Goal: Transaction & Acquisition: Purchase product/service

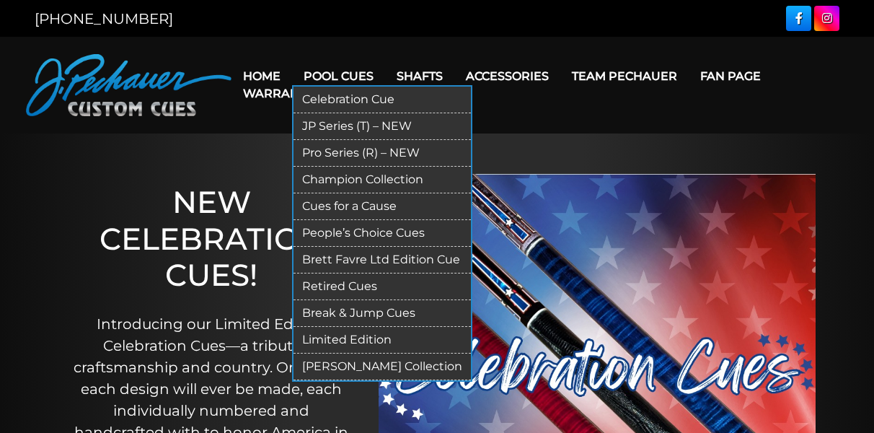
click at [347, 70] on link "Pool Cues" at bounding box center [338, 76] width 93 height 37
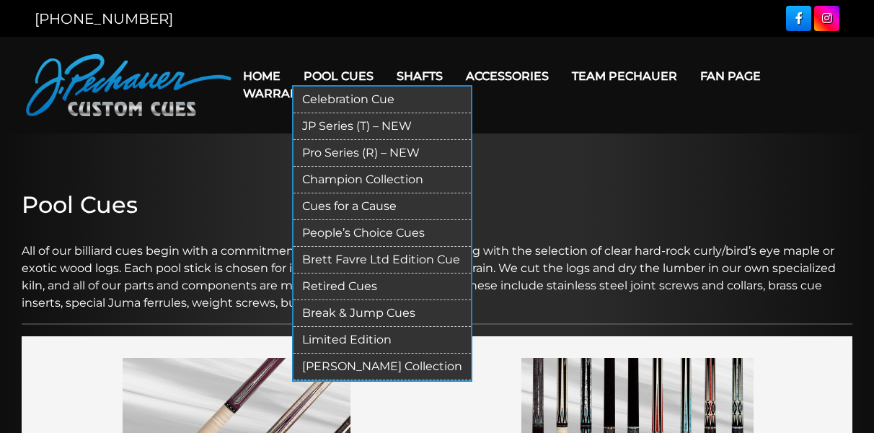
click at [338, 152] on link "Pro Series (R) – NEW" at bounding box center [382, 153] width 177 height 27
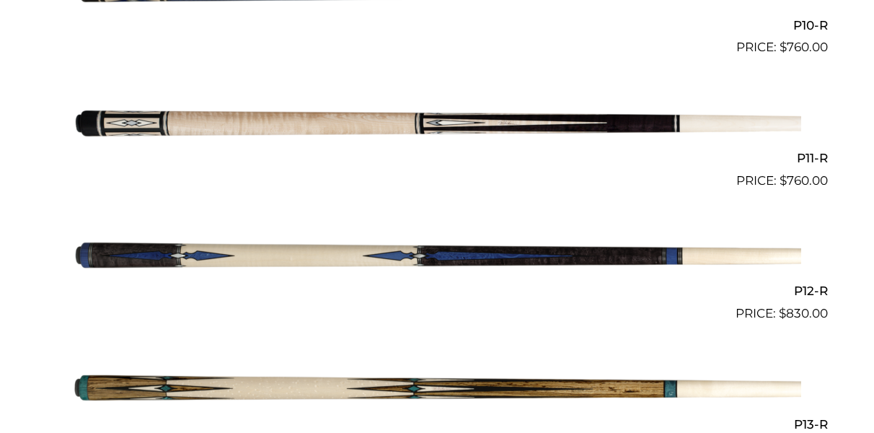
scroll to position [1800, 0]
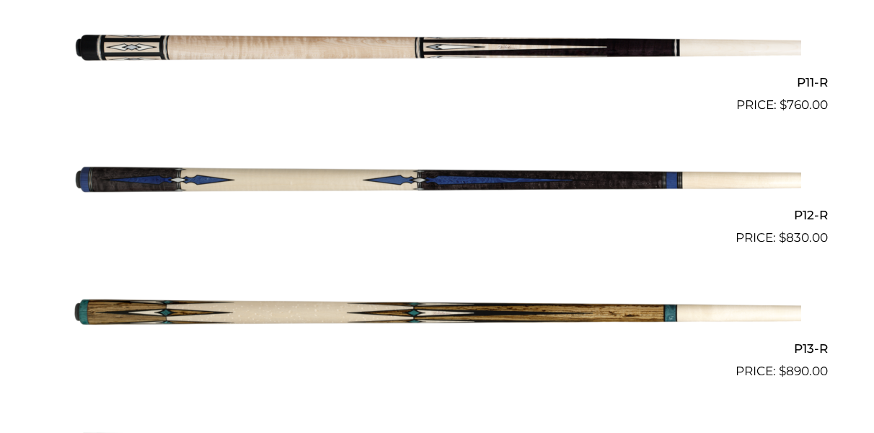
click at [549, 309] on img at bounding box center [437, 313] width 728 height 121
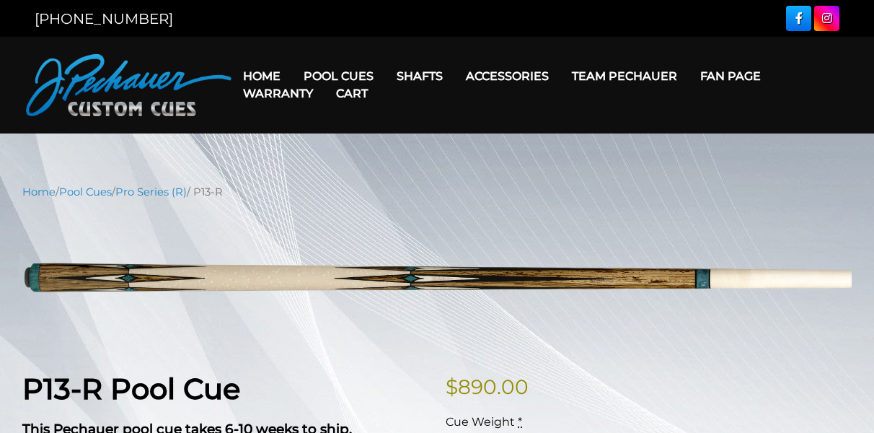
scroll to position [150, 0]
